Goal: Task Accomplishment & Management: Manage account settings

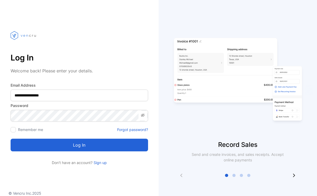
click at [93, 148] on button "Log in" at bounding box center [80, 145] width 138 height 13
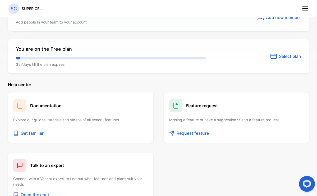
scroll to position [382, 0]
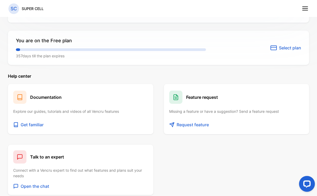
click at [288, 46] on span "Select plan" at bounding box center [290, 48] width 22 height 6
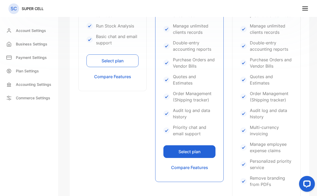
scroll to position [195, 0]
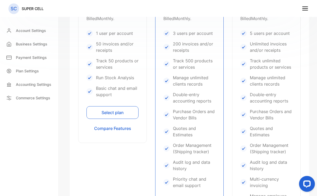
click at [119, 116] on button "Select plan" at bounding box center [113, 112] width 52 height 13
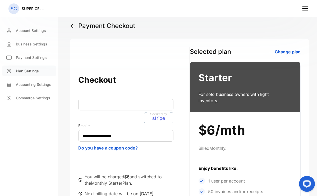
click at [26, 70] on p "Plan Settings" at bounding box center [27, 71] width 23 height 6
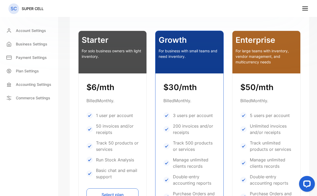
scroll to position [165, 0]
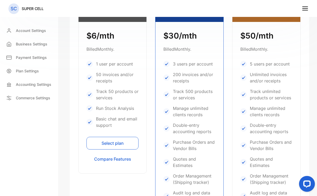
click at [117, 142] on button "Select plan" at bounding box center [113, 143] width 52 height 13
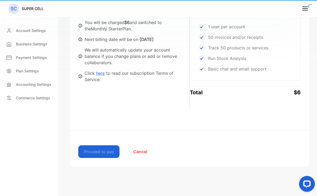
click at [108, 145] on div "Proceed to pay Cancel" at bounding box center [189, 152] width 239 height 30
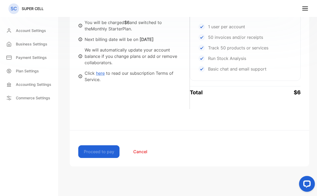
scroll to position [148, 0]
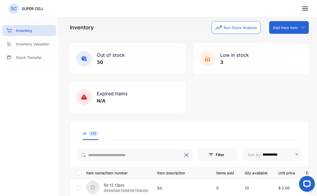
click at [107, 156] on input "search" at bounding box center [135, 155] width 115 height 13
type input "**********"
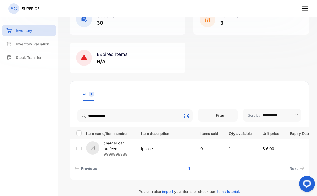
click at [120, 145] on p "charger car brofeen" at bounding box center [119, 146] width 31 height 11
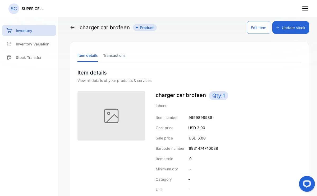
click at [261, 26] on button "Edit Item" at bounding box center [258, 27] width 23 height 13
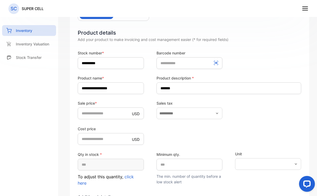
scroll to position [106, 0]
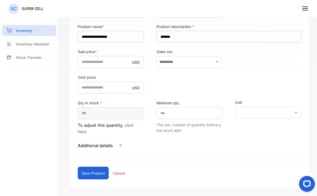
click at [130, 126] on span "click here" at bounding box center [106, 129] width 56 height 12
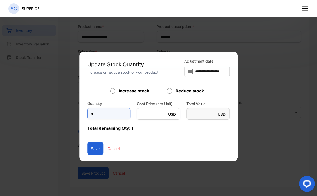
click at [111, 114] on input "*" at bounding box center [108, 114] width 43 height 12
type input "*"
type Value-inputsubject "*"
type input "*"
click at [95, 148] on button "Save" at bounding box center [95, 148] width 16 height 13
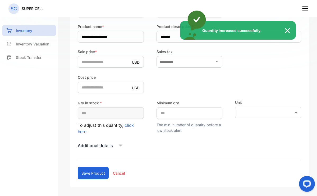
type input "*"
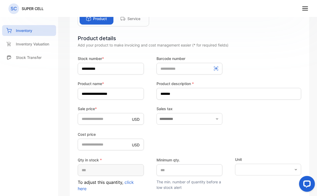
scroll to position [99, 0]
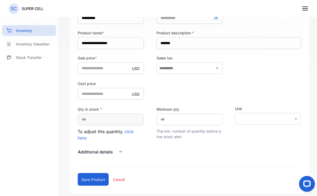
click at [127, 134] on p "To adjust this quantity, click here" at bounding box center [111, 135] width 66 height 13
click at [128, 133] on span "click here" at bounding box center [106, 135] width 56 height 12
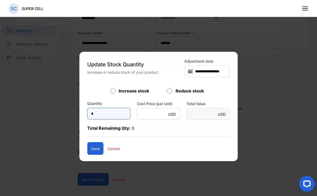
click at [112, 110] on input "*" at bounding box center [108, 114] width 43 height 12
click at [110, 116] on input "*" at bounding box center [108, 114] width 43 height 12
type input "*"
type Value-inputsubject "**"
type Value-inputsubject "*"
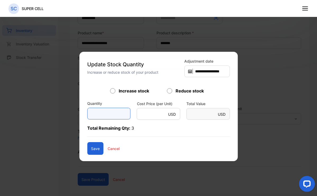
type input "*"
type Value-inputsubject "*"
type input "*"
type Value-inputsubject "*"
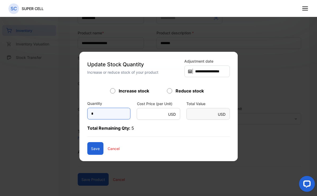
type Value-inputsubject "*"
type input "*"
type Value-inputsubject "*"
type input "*"
click at [92, 152] on button "Save" at bounding box center [95, 148] width 16 height 13
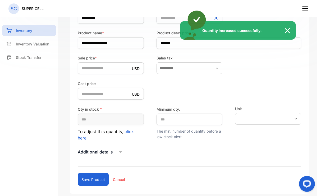
type input "*"
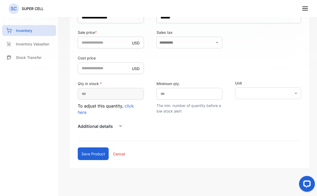
scroll to position [0, 0]
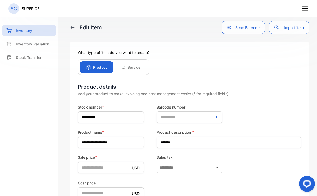
click at [74, 28] on icon at bounding box center [72, 27] width 5 height 5
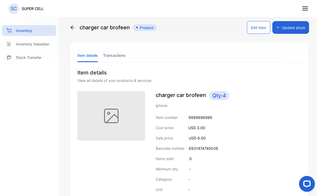
click at [74, 28] on icon at bounding box center [72, 27] width 5 height 5
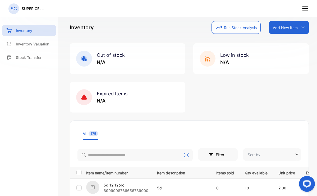
type input "**********"
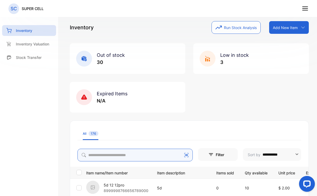
click at [115, 155] on input "search" at bounding box center [135, 155] width 115 height 13
type input "**********"
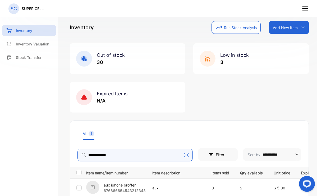
scroll to position [50, 0]
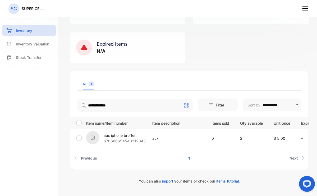
click at [123, 139] on p "676666654543212343" at bounding box center [125, 141] width 42 height 6
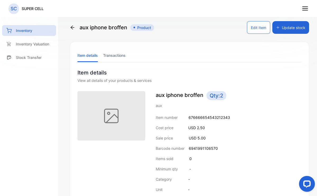
click at [259, 27] on button "Edit Item" at bounding box center [258, 27] width 23 height 13
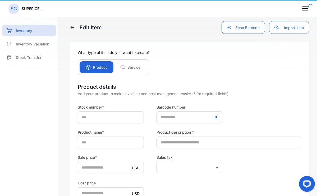
type input "**********"
type number-inputBarCodeNumber "**********"
type input "**********"
type input "***"
type input "*"
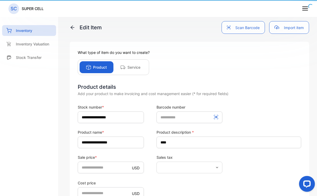
type price-inputcostofitem "***"
type input "*"
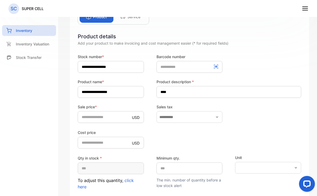
scroll to position [105, 0]
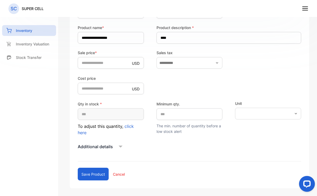
click at [130, 127] on span "click here" at bounding box center [106, 130] width 56 height 12
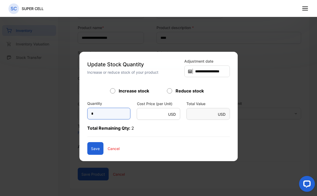
click at [102, 111] on input "*" at bounding box center [108, 114] width 43 height 12
click at [108, 113] on input "*" at bounding box center [108, 114] width 43 height 12
type input "*"
type Value-inputsubject "****"
type Value-inputsubject "*"
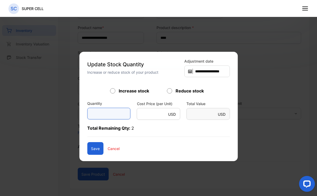
type input "*"
type Value-inputsubject "****"
type input "*"
click at [89, 152] on button "Save" at bounding box center [95, 148] width 16 height 13
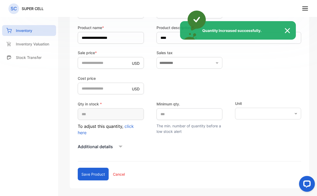
type input "*"
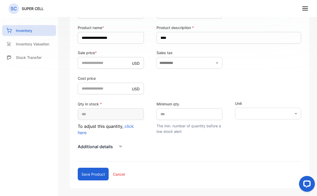
click at [103, 174] on button "Save product" at bounding box center [93, 174] width 31 height 13
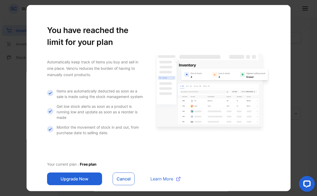
click at [123, 175] on button "Cancel" at bounding box center [124, 179] width 22 height 13
